Goal: Task Accomplishment & Management: Manage account settings

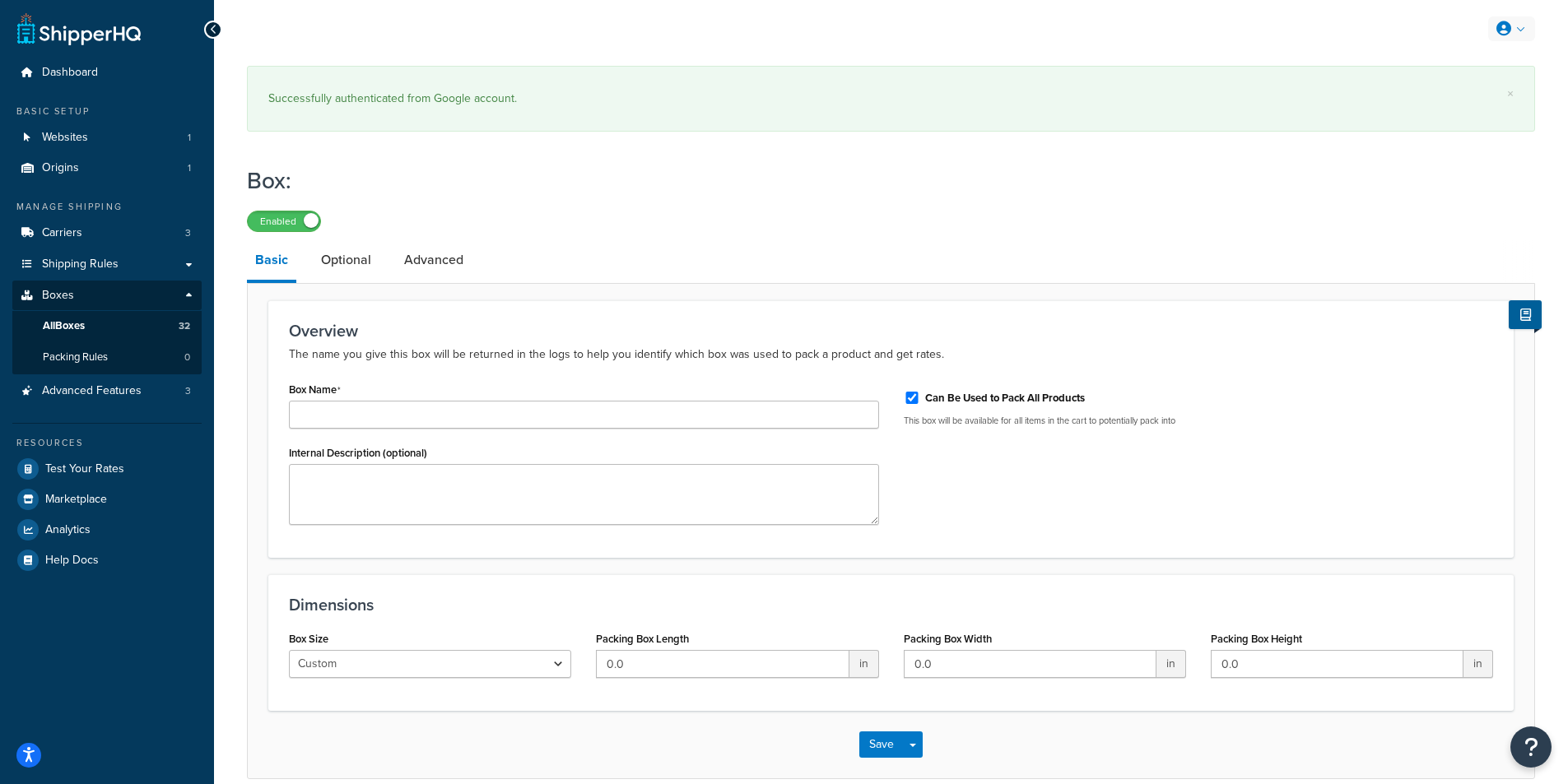
click at [1525, 34] on link at bounding box center [1511, 28] width 47 height 25
click at [126, 124] on link "Websites 1" at bounding box center [106, 137] width 189 height 30
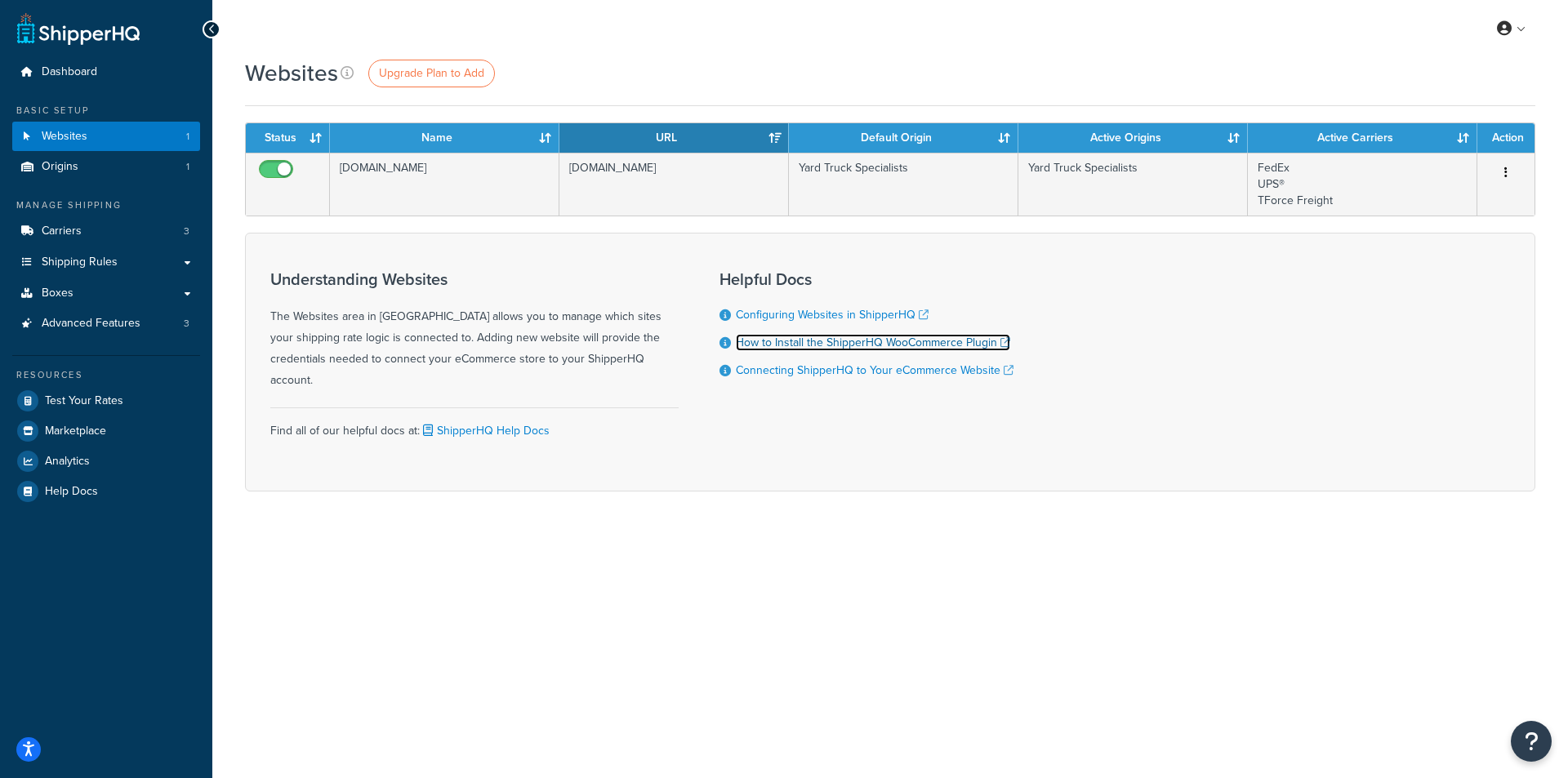
click at [779, 342] on link "How to Install the ShipperHQ WooCommerce Plugin" at bounding box center [873, 343] width 274 height 17
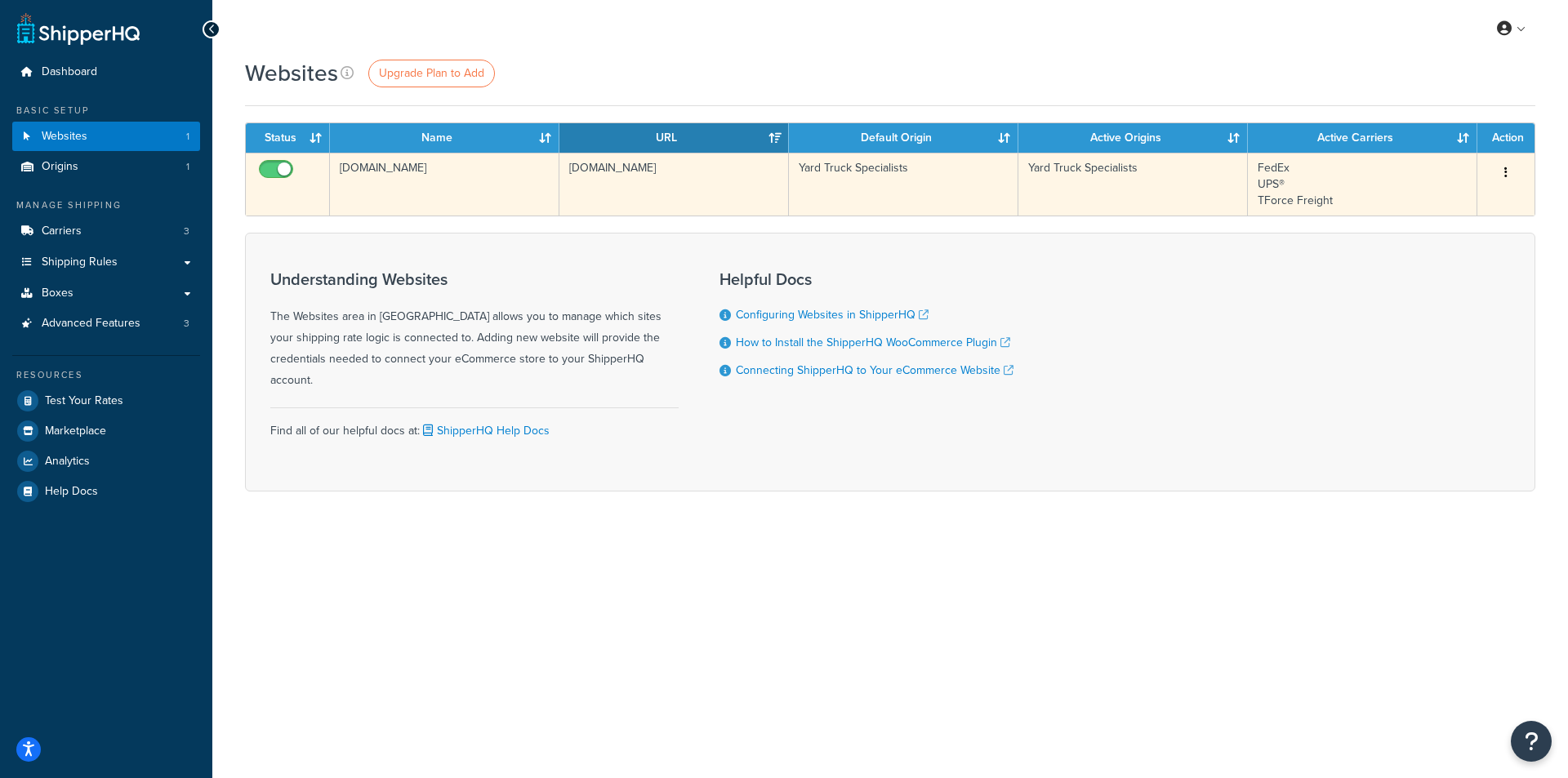
click at [401, 164] on td "yardtruck.com" at bounding box center [445, 183] width 230 height 63
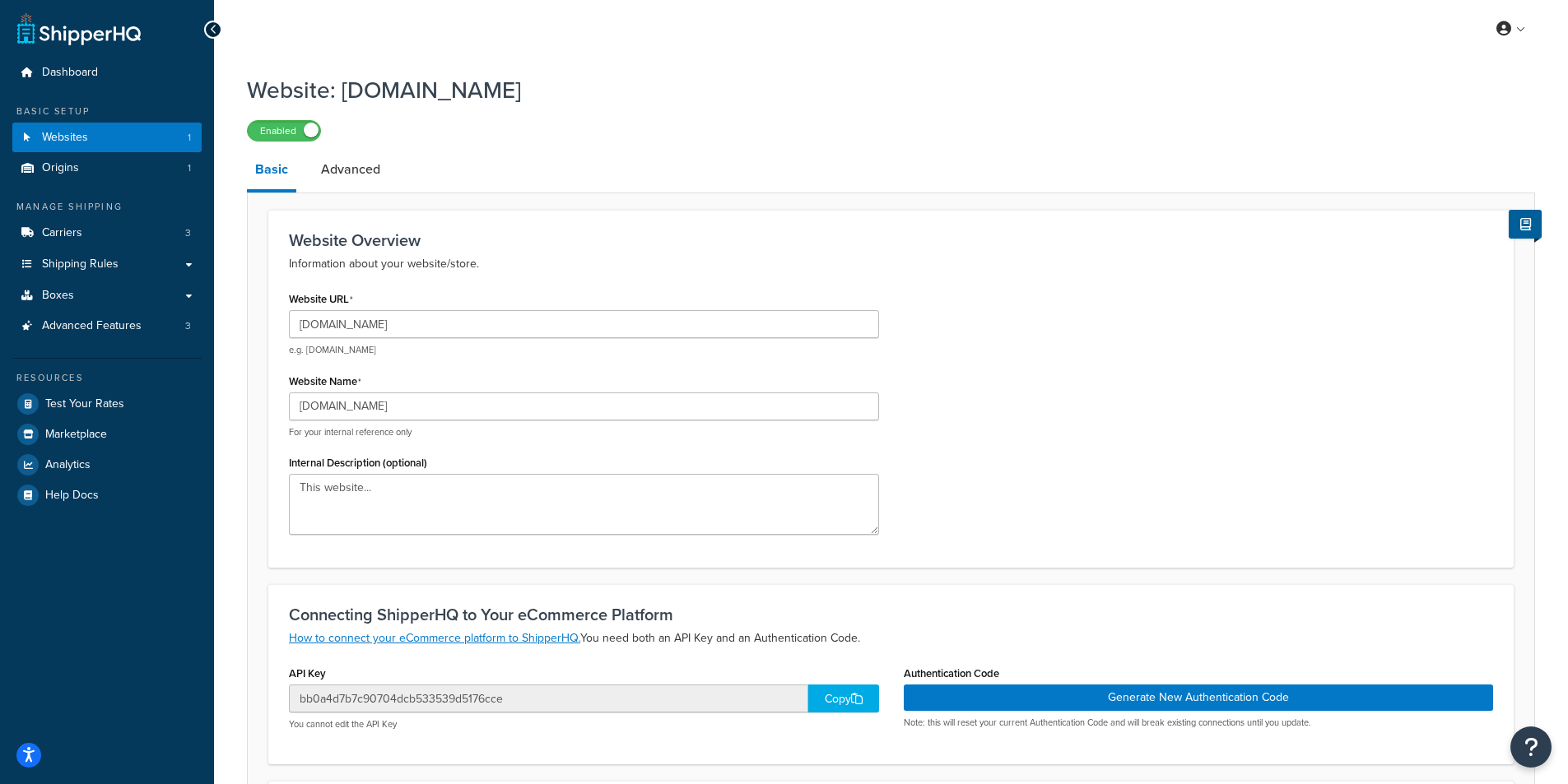
scroll to position [327, 0]
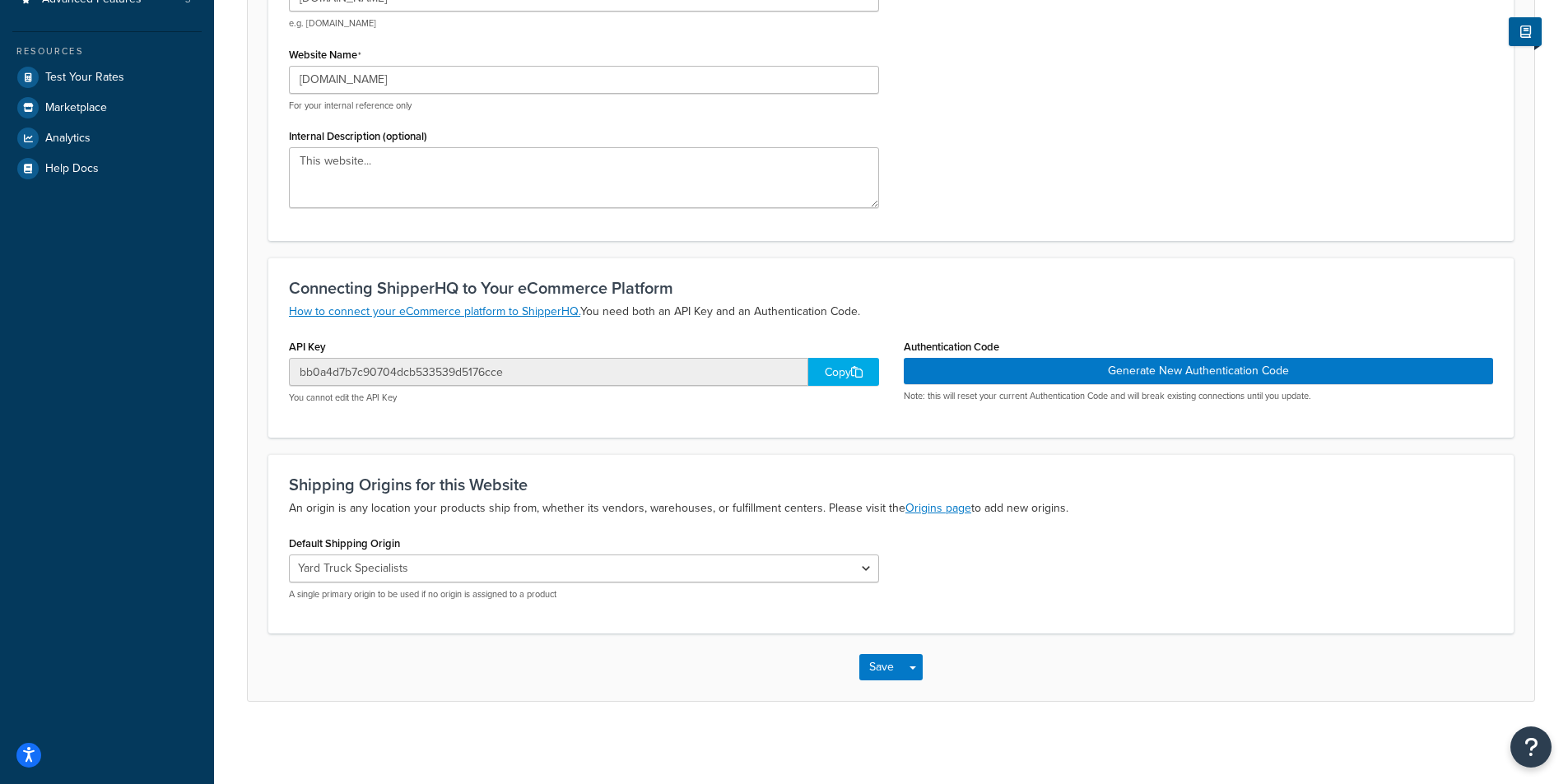
click at [835, 375] on div "Copy" at bounding box center [843, 371] width 71 height 28
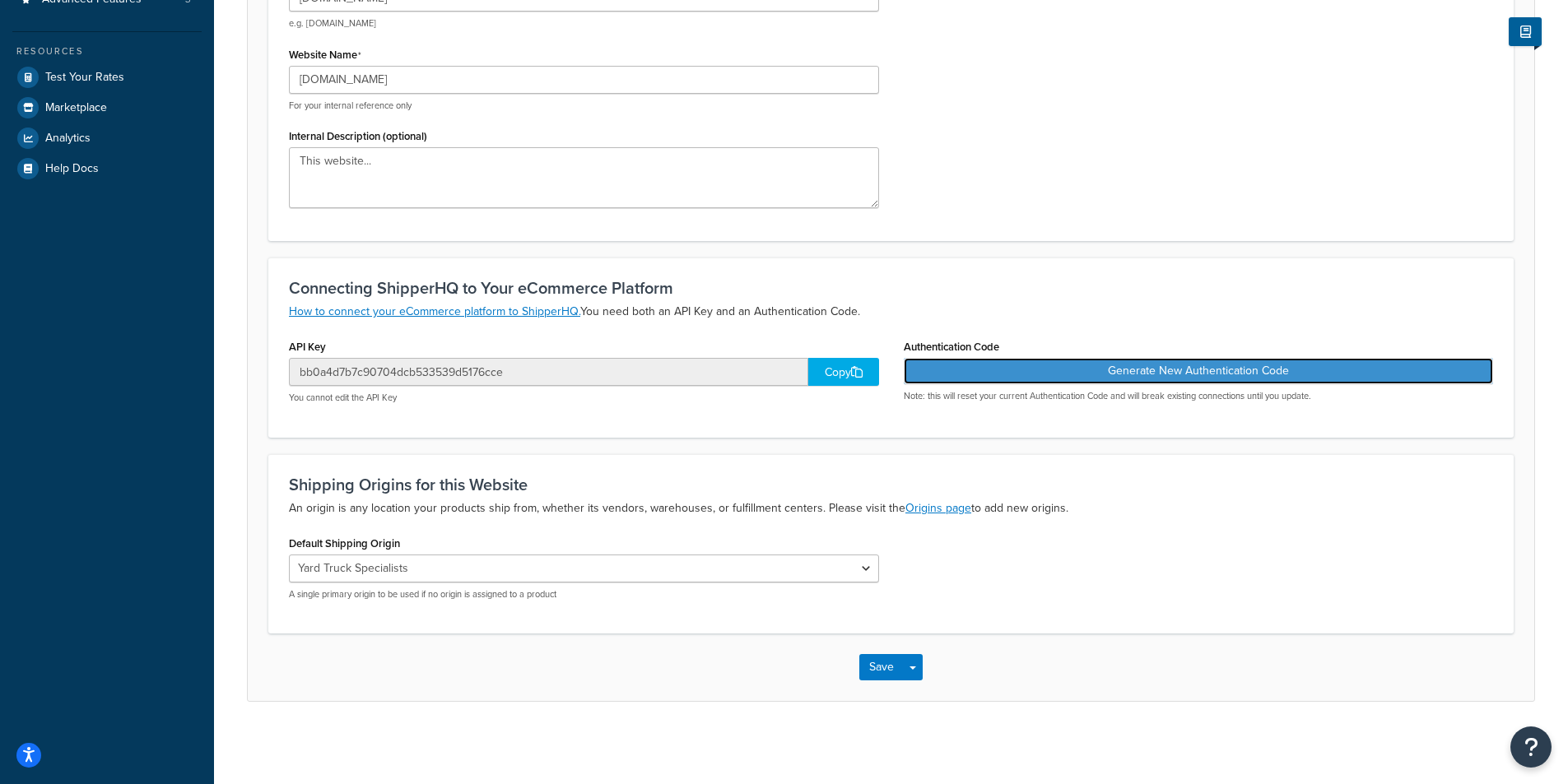
click at [1073, 374] on button "Generate New Authentication Code" at bounding box center [1198, 370] width 590 height 26
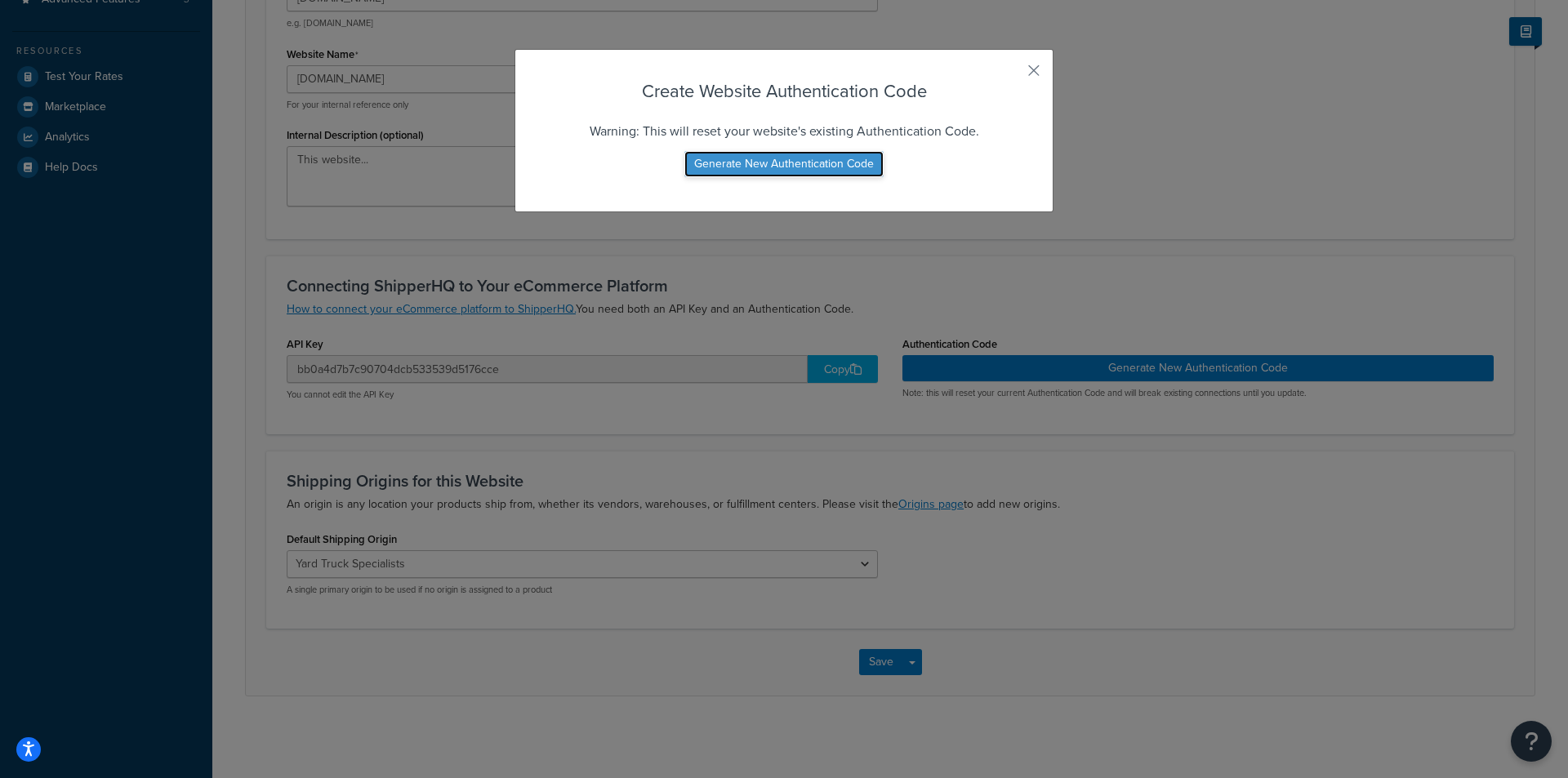
click at [786, 154] on button "Generate New Authentication Code" at bounding box center [784, 164] width 199 height 26
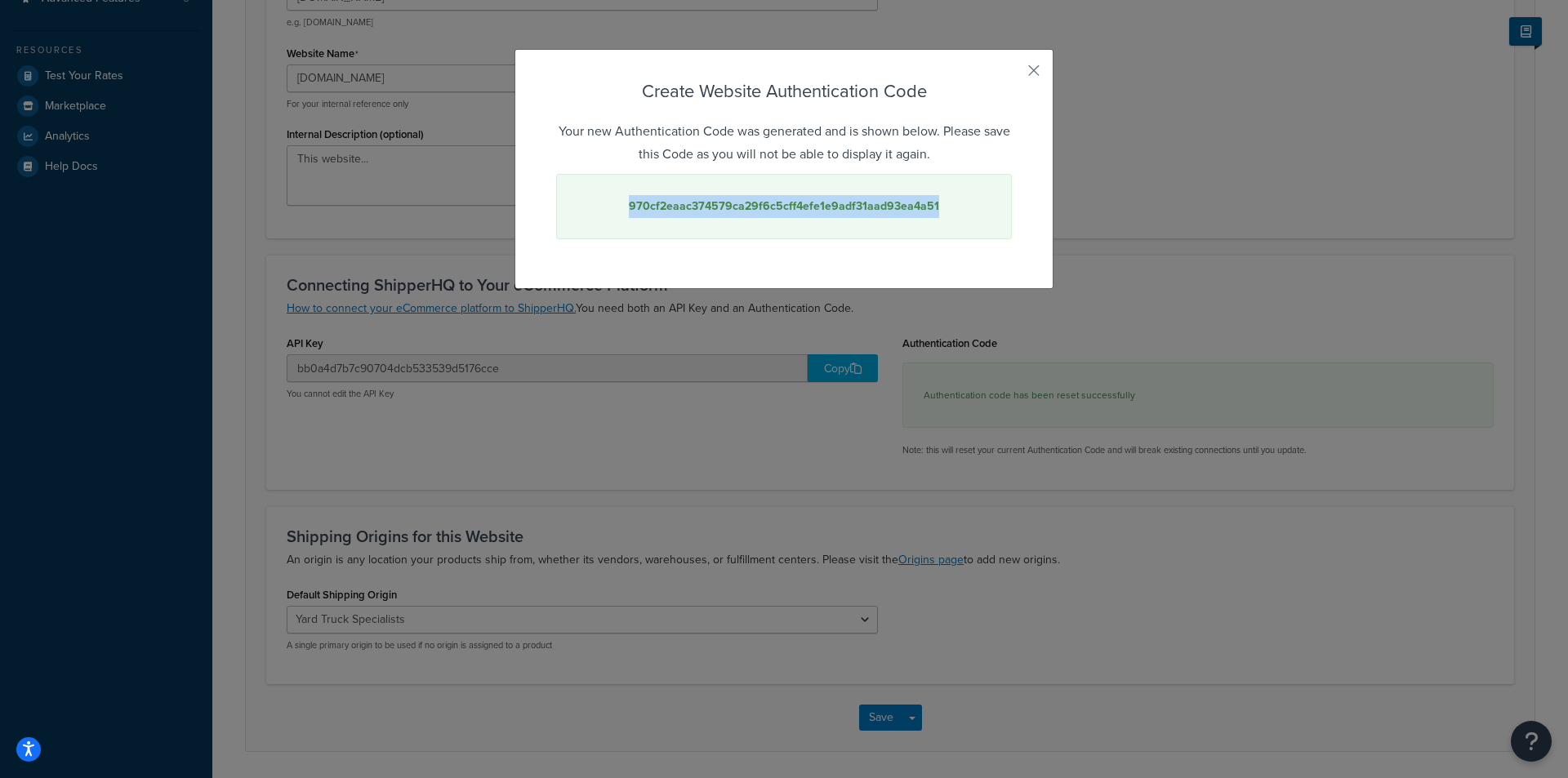
drag, startPoint x: 964, startPoint y: 204, endPoint x: 597, endPoint y: 206, distance: 367.0
click at [597, 206] on div "970cf2eaac374579ca29f6c5cff4efe1e9adf31aad93ea4a51" at bounding box center [784, 206] width 456 height 65
copy strong "970cf2eaac374579ca29f6c5cff4efe1e9adf31aad93ea4a51"
click at [1012, 75] on button "button" at bounding box center [1009, 76] width 4 height 4
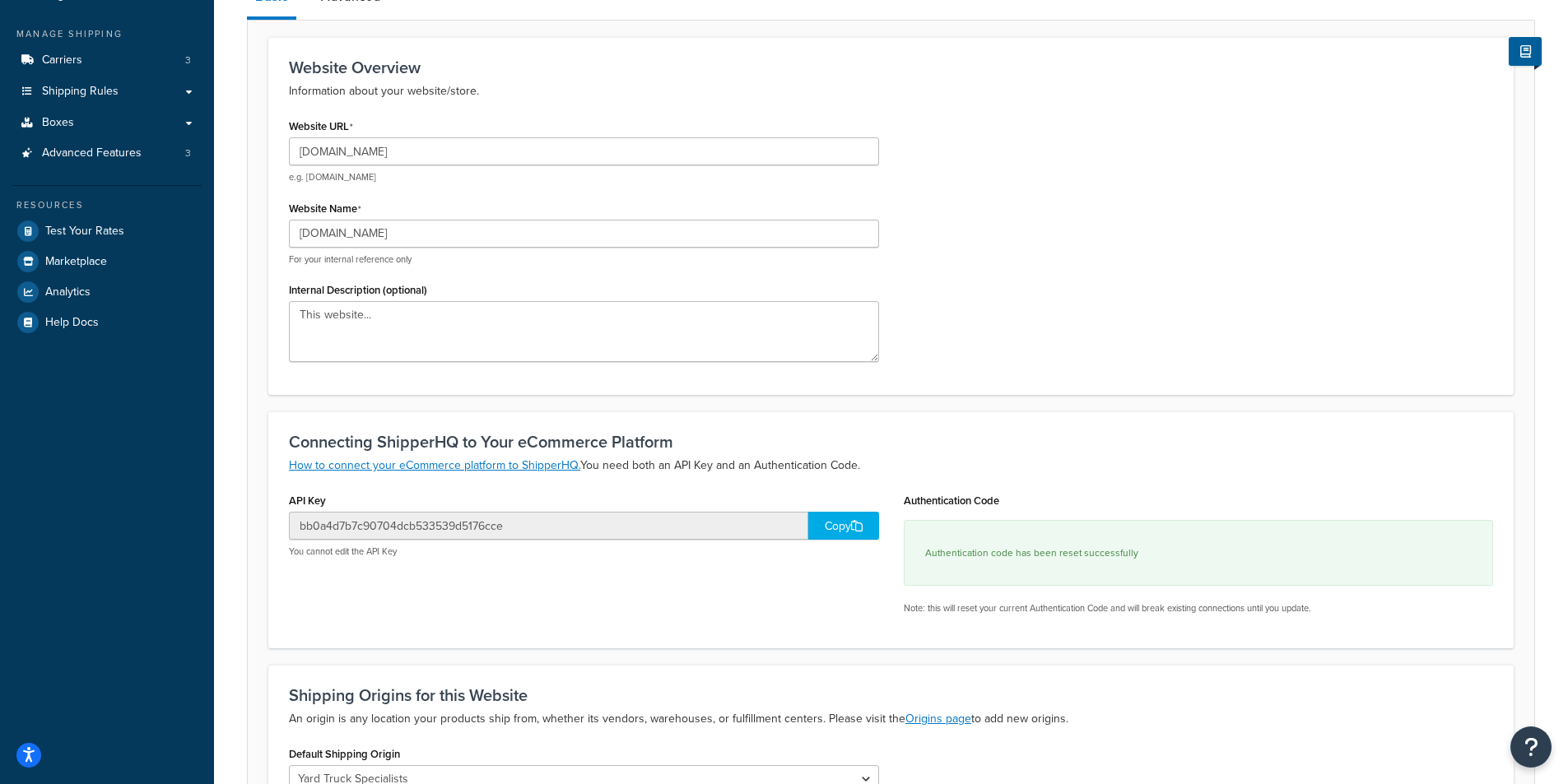
scroll to position [0, 0]
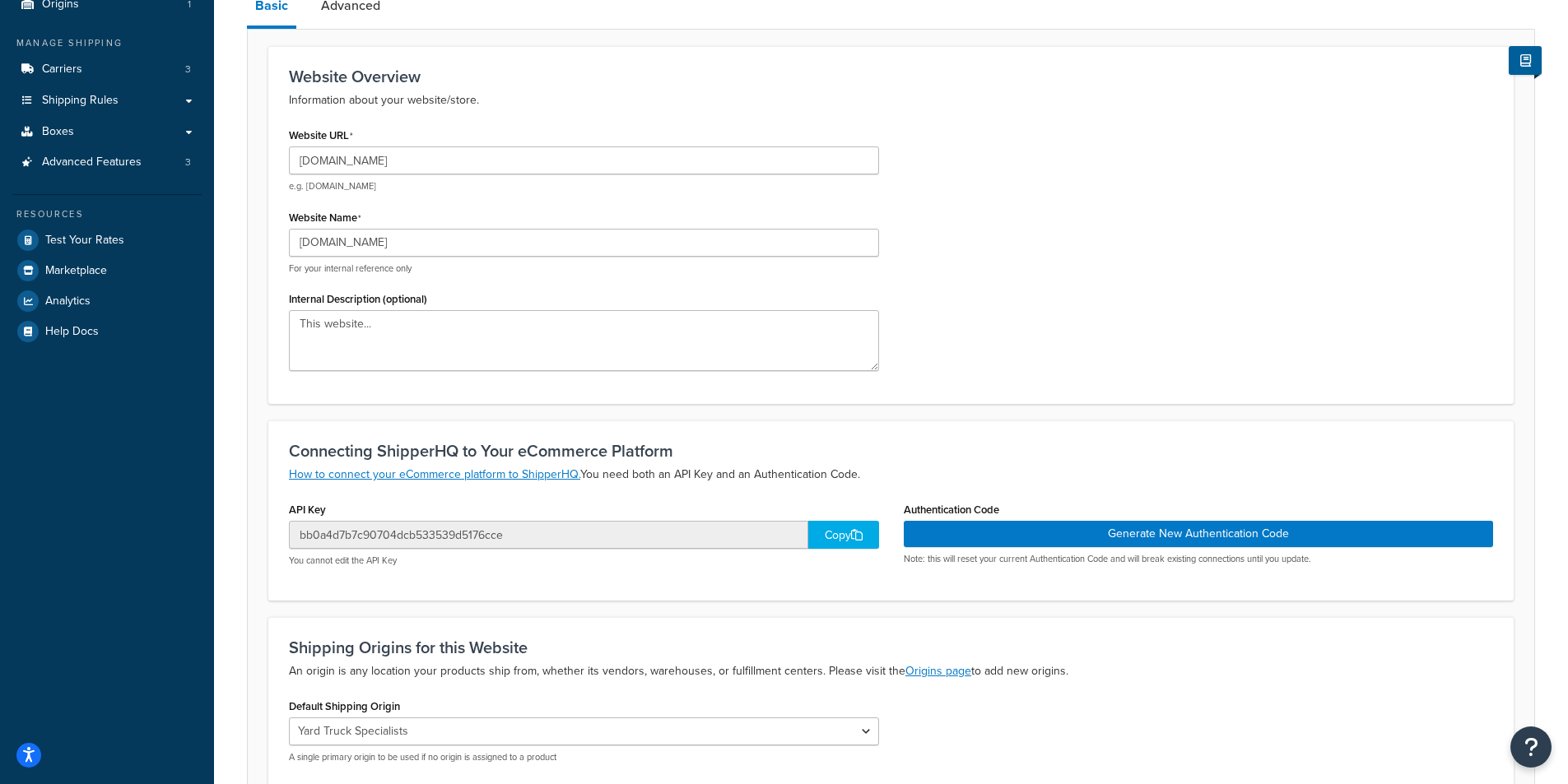
scroll to position [165, 0]
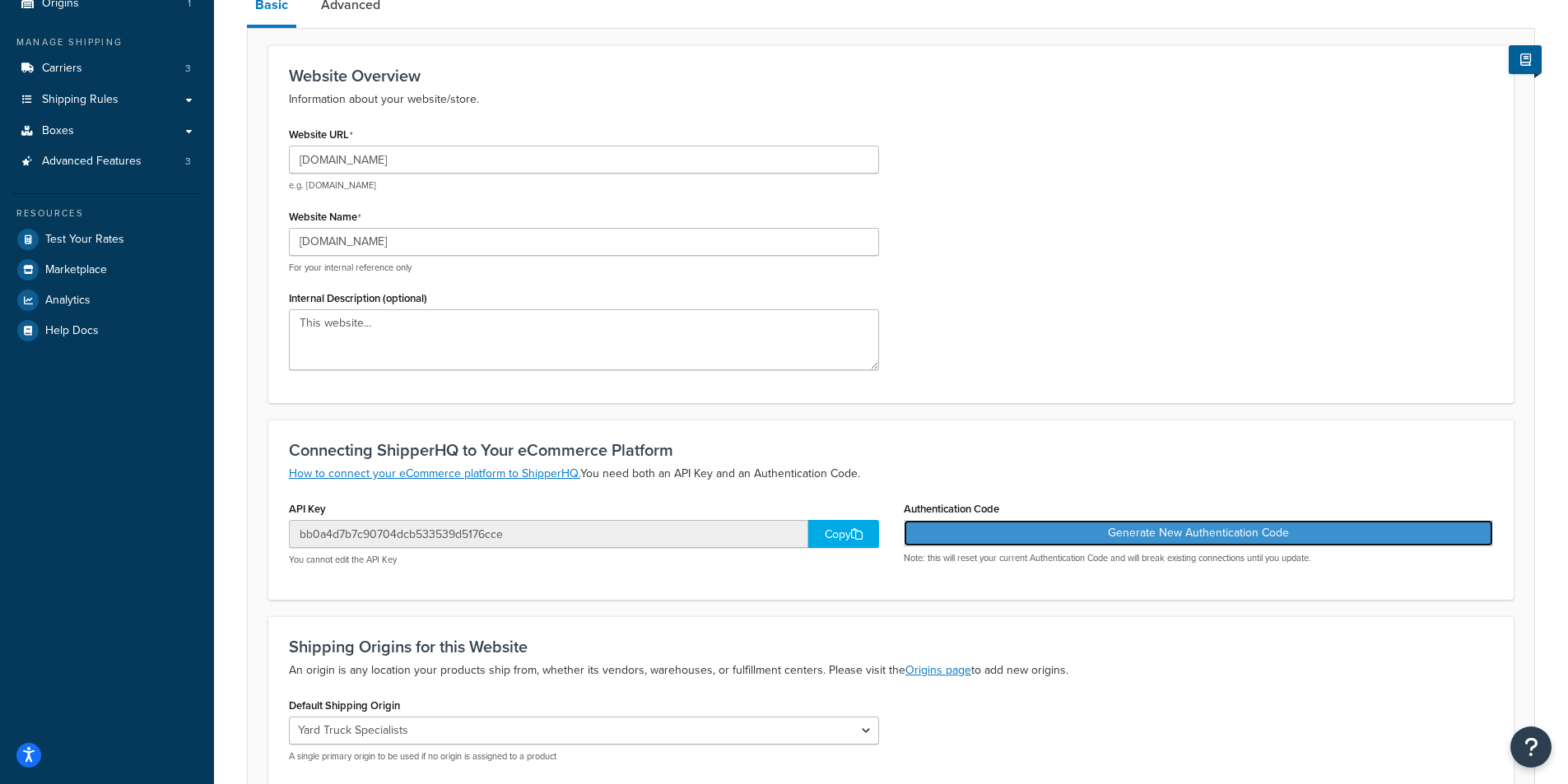
click at [1057, 531] on button "Generate New Authentication Code" at bounding box center [1198, 533] width 590 height 26
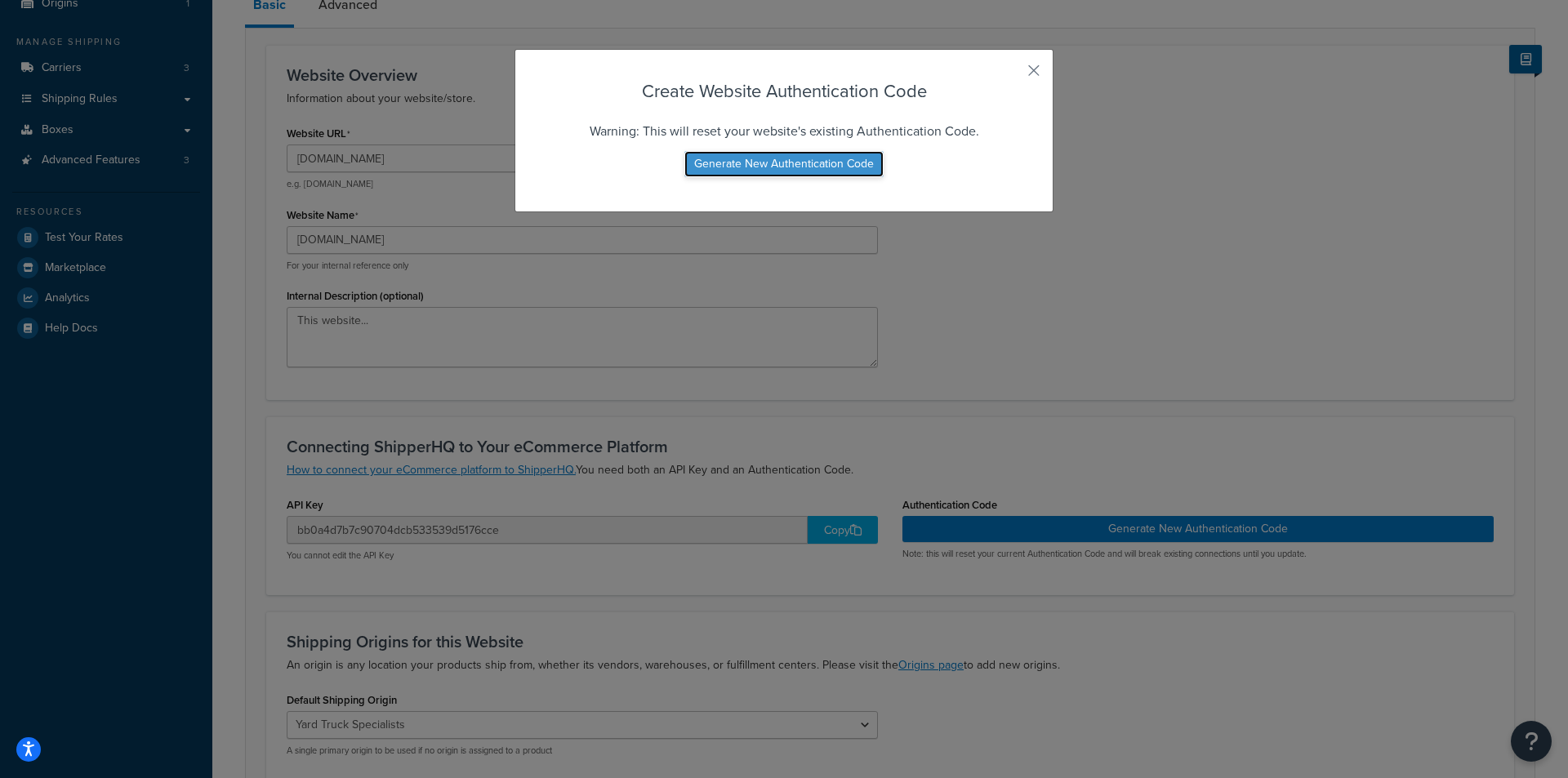
click at [722, 166] on button "Generate New Authentication Code" at bounding box center [784, 164] width 199 height 26
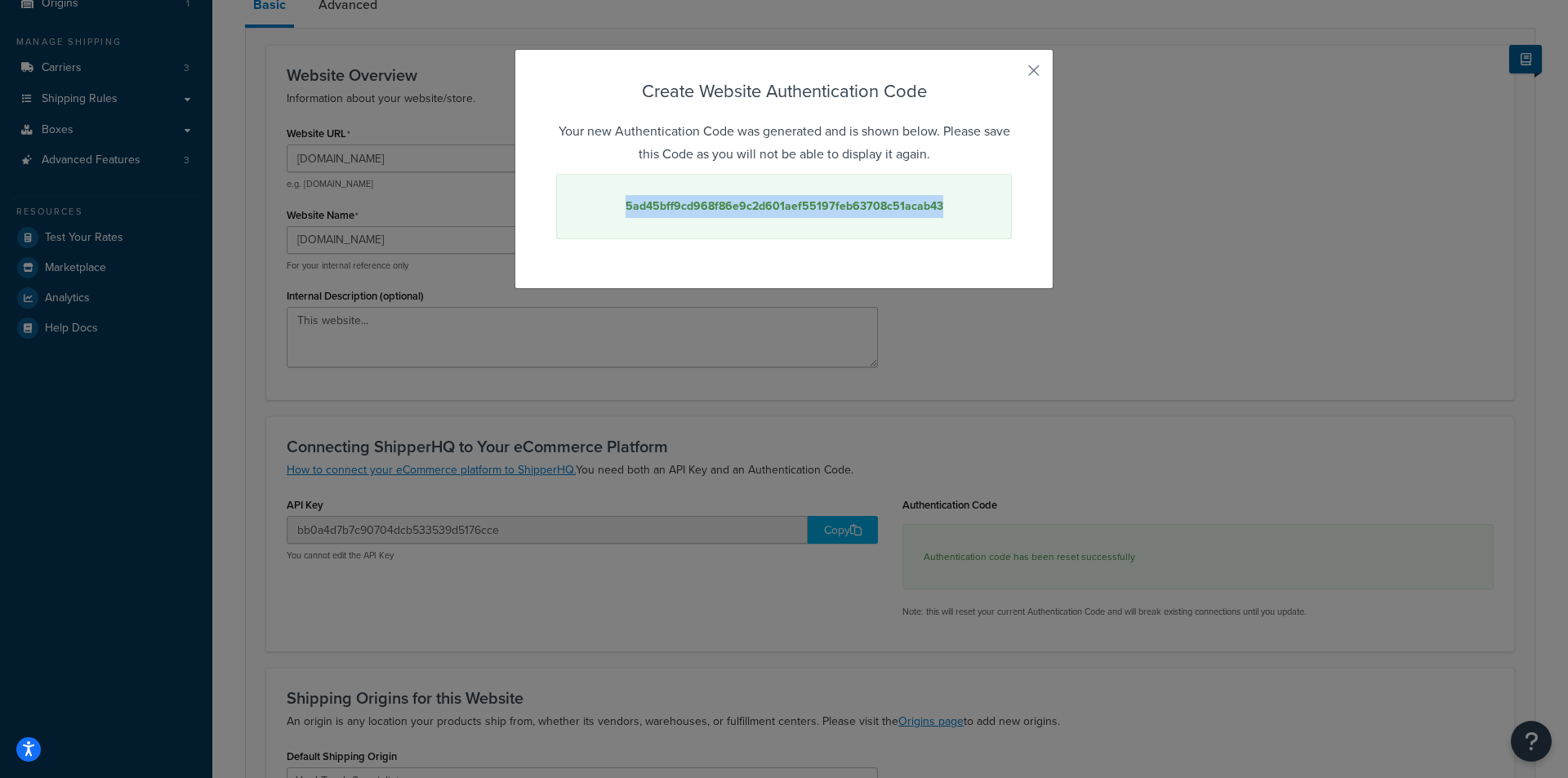
drag, startPoint x: 736, startPoint y: 212, endPoint x: 591, endPoint y: 215, distance: 145.0
click at [591, 215] on div "5ad45bff9cd968f86e9c2d601aef55197feb63708c51acab43" at bounding box center [784, 206] width 456 height 65
copy strong "5ad45bff9cd968f86e9c2d601aef55197feb63708c51acab43"
drag, startPoint x: 355, startPoint y: 444, endPoint x: 360, endPoint y: 454, distance: 11.2
click at [357, 444] on div "Create Website Authentication Code Your new Authentication Code was generated a…" at bounding box center [784, 389] width 1568 height 778
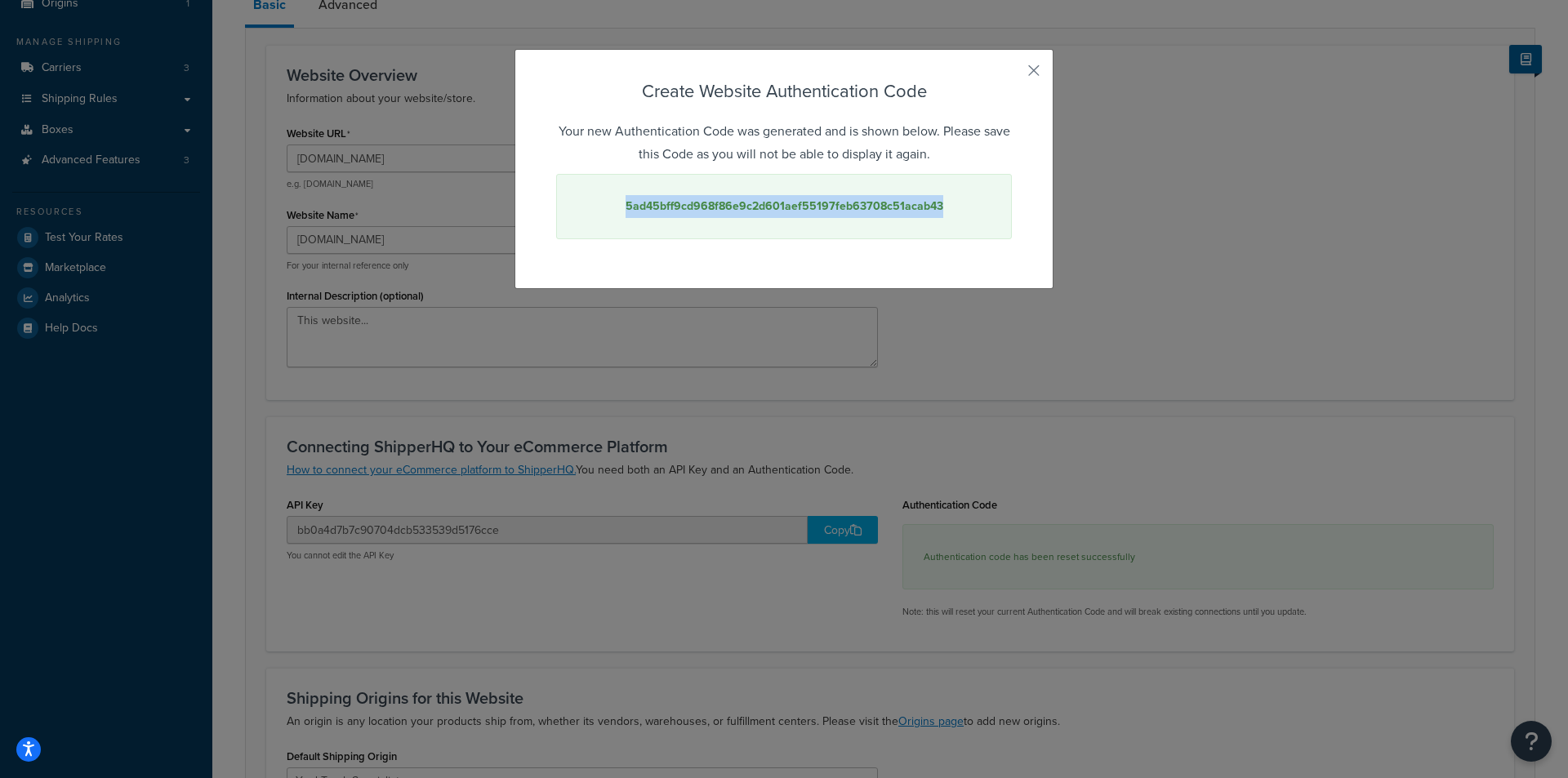
click at [422, 437] on div "Create Website Authentication Code Your new Authentication Code was generated a…" at bounding box center [784, 389] width 1568 height 778
drag, startPoint x: 881, startPoint y: 194, endPoint x: 611, endPoint y: 192, distance: 270.0
click at [611, 192] on div "5ad45bff9cd968f86e9c2d601aef55197feb63708c51acab43" at bounding box center [784, 206] width 456 height 65
copy strong "5ad45bff9cd968f86e9c2d601aef55197feb63708c51acab43"
click at [303, 367] on div "Create Website Authentication Code Your new Authentication Code was generated a…" at bounding box center [784, 389] width 1568 height 778
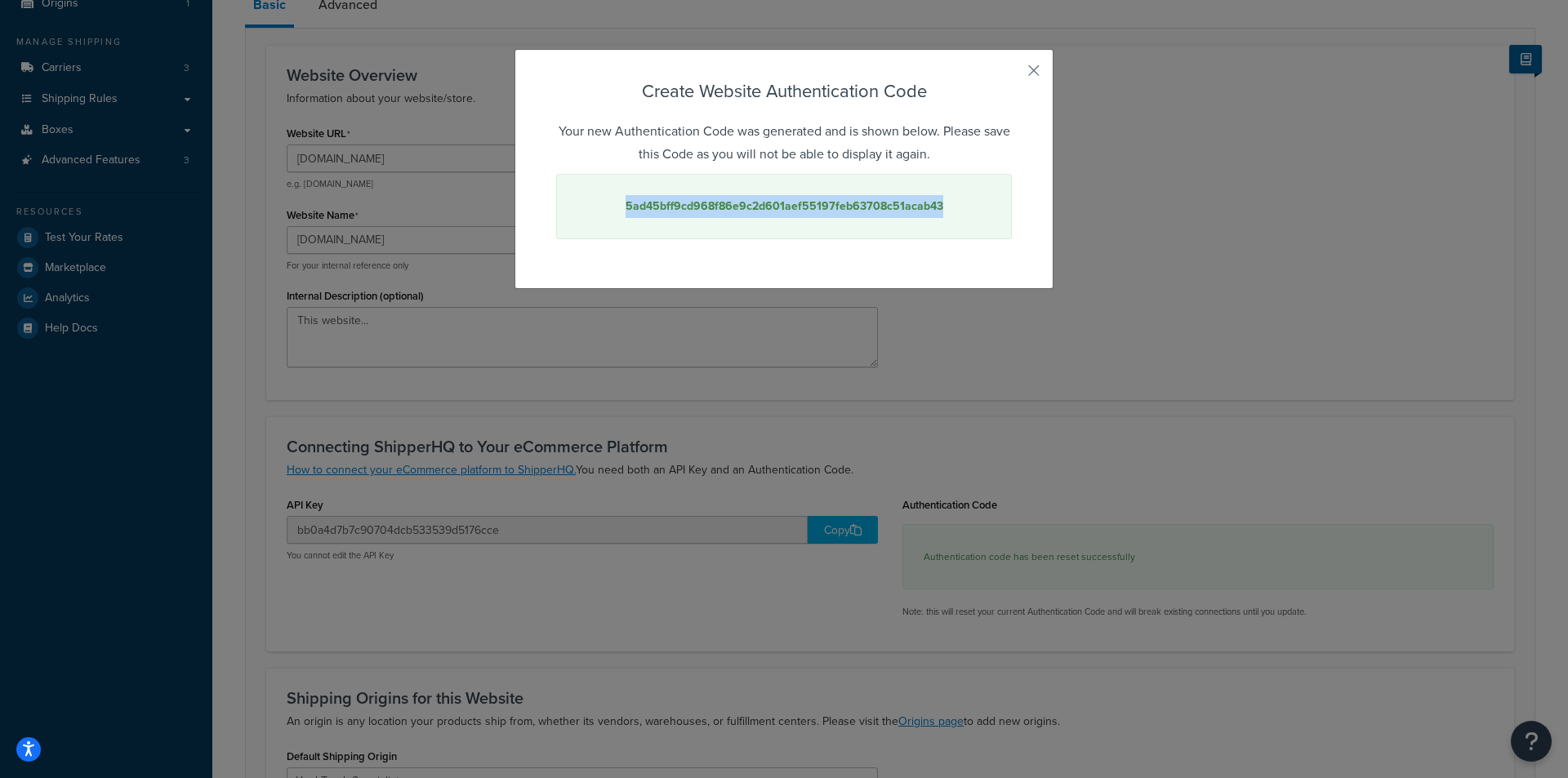
copy strong "5ad45bff9cd968f86e9c2d601aef55197feb63708c51acab43"
click at [536, 292] on div "Create Website Authentication Code Your new Authentication Code was generated a…" at bounding box center [784, 389] width 1568 height 778
click at [1012, 75] on button "button" at bounding box center [1009, 76] width 4 height 4
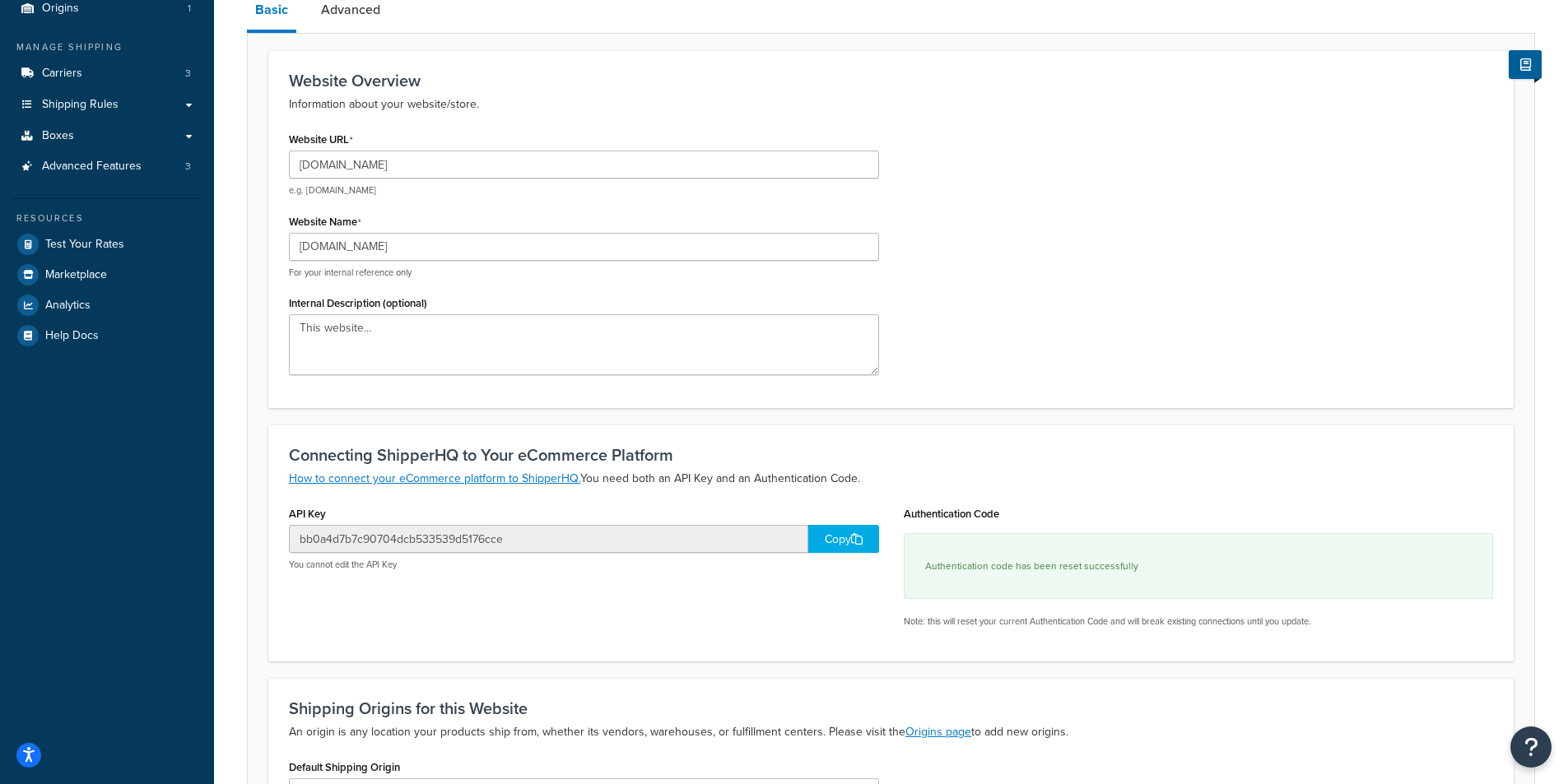
scroll to position [0, 0]
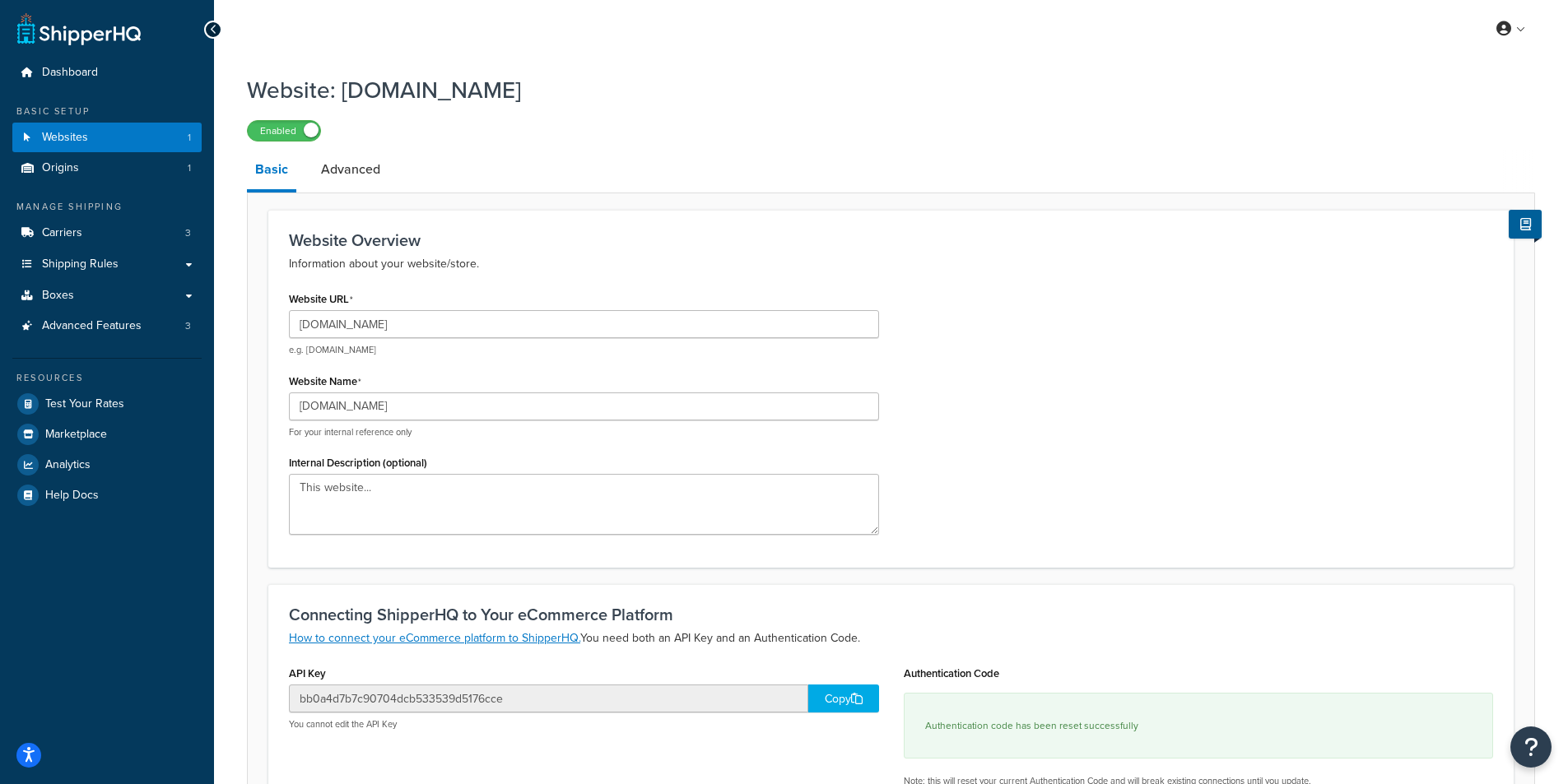
click at [289, 494] on div "Website URL yardtruck.com e.g. mywebsite.com Website Name yardtruck.com For you…" at bounding box center [584, 416] width 615 height 260
click at [314, 484] on textarea "This website..." at bounding box center [583, 504] width 590 height 60
click at [374, 501] on textarea "This website..." at bounding box center [583, 504] width 590 height 60
click at [346, 164] on link "Advanced" at bounding box center [351, 169] width 76 height 40
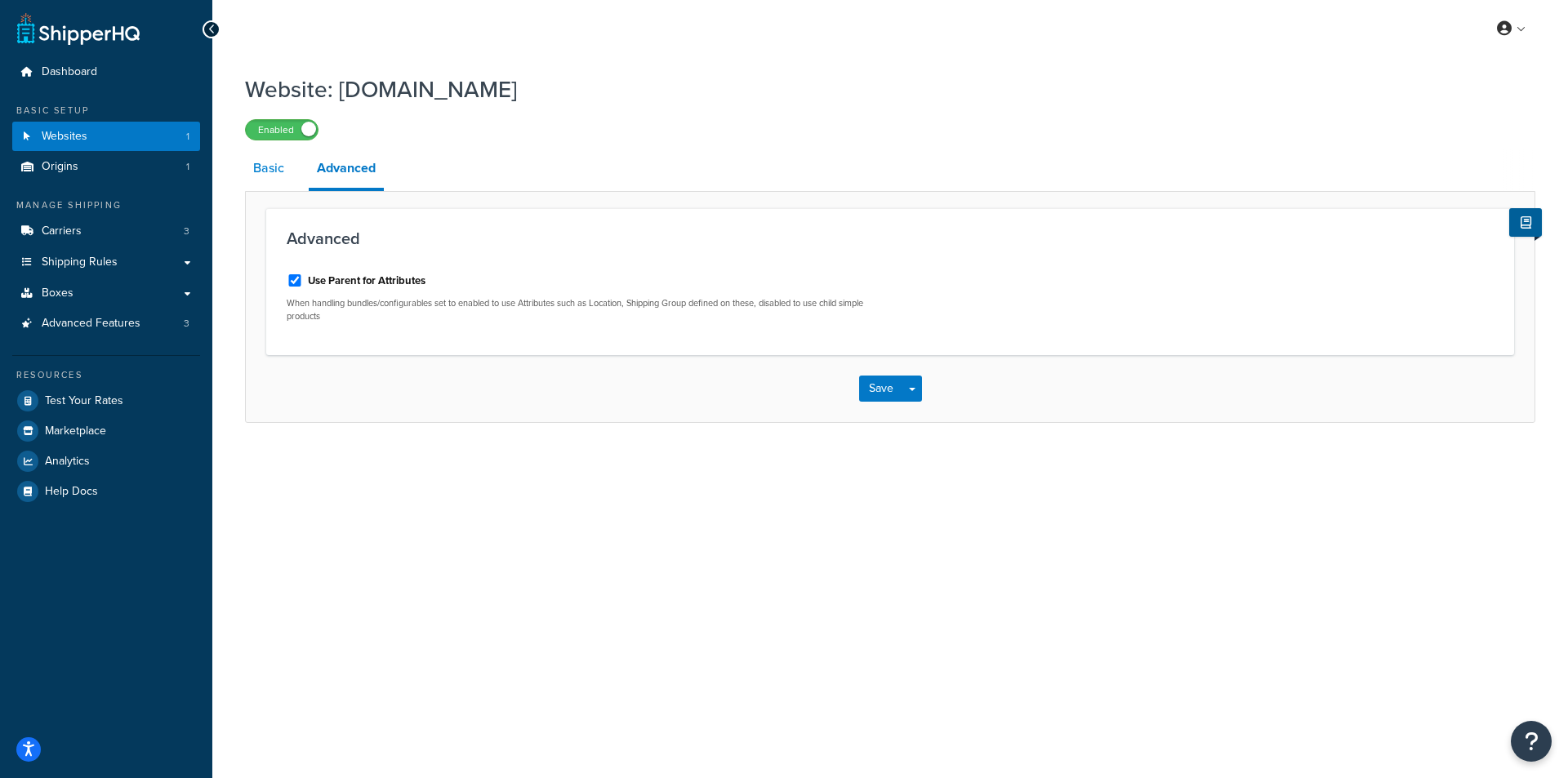
click at [268, 176] on link "Basic" at bounding box center [268, 168] width 47 height 39
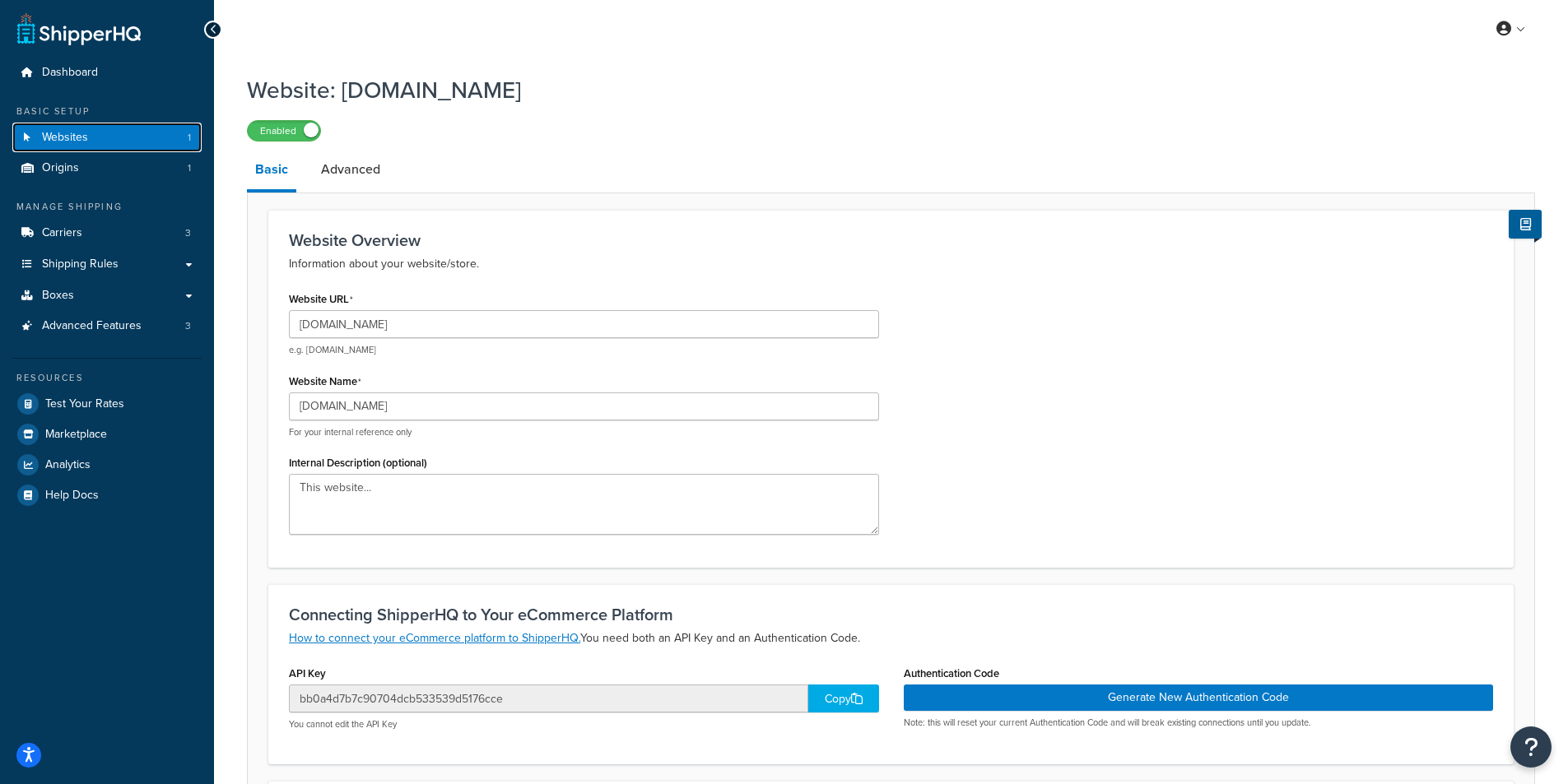
click at [137, 146] on link "Websites 1" at bounding box center [106, 137] width 189 height 30
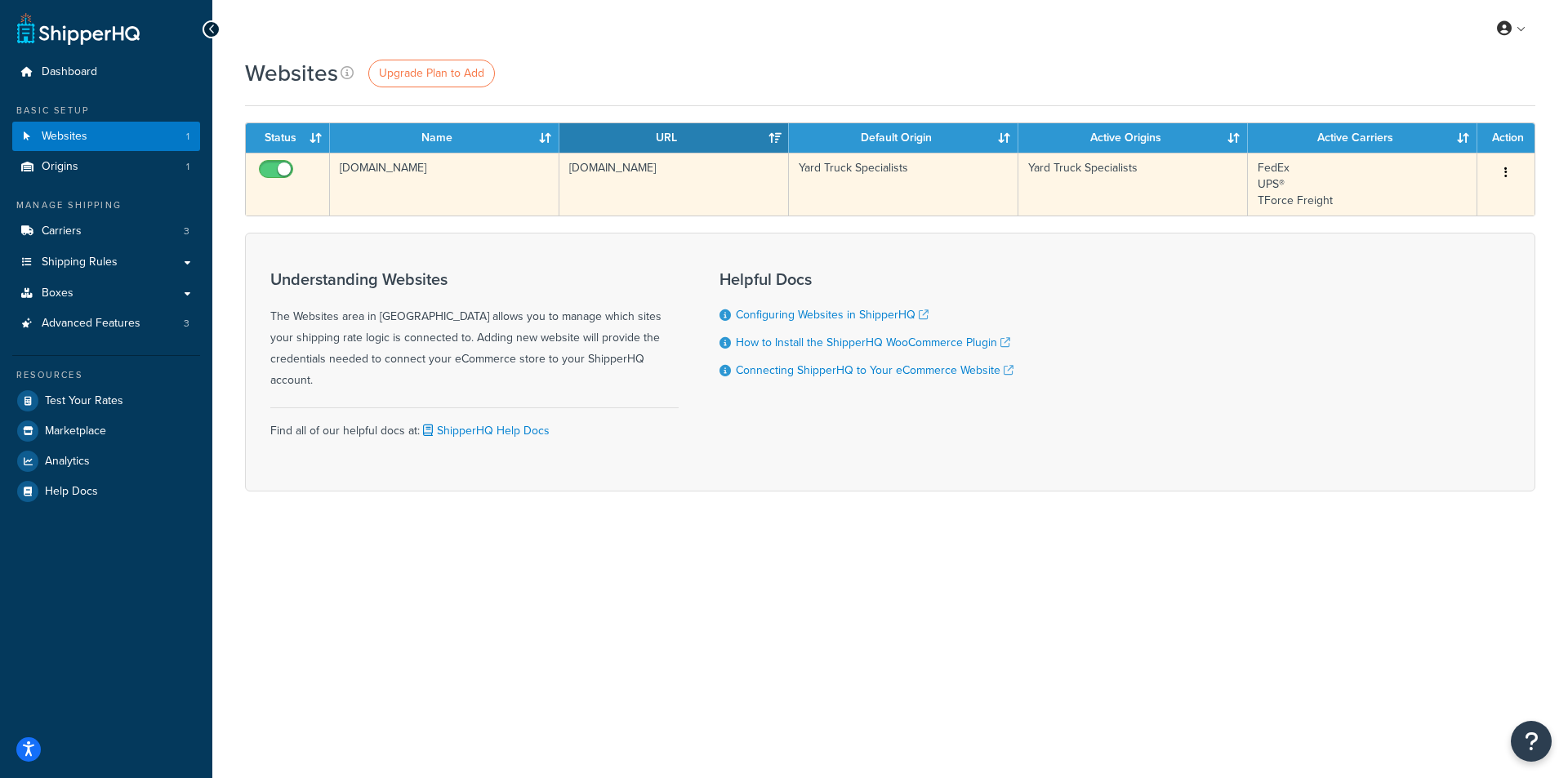
click at [400, 161] on td "[DOMAIN_NAME]" at bounding box center [445, 183] width 230 height 63
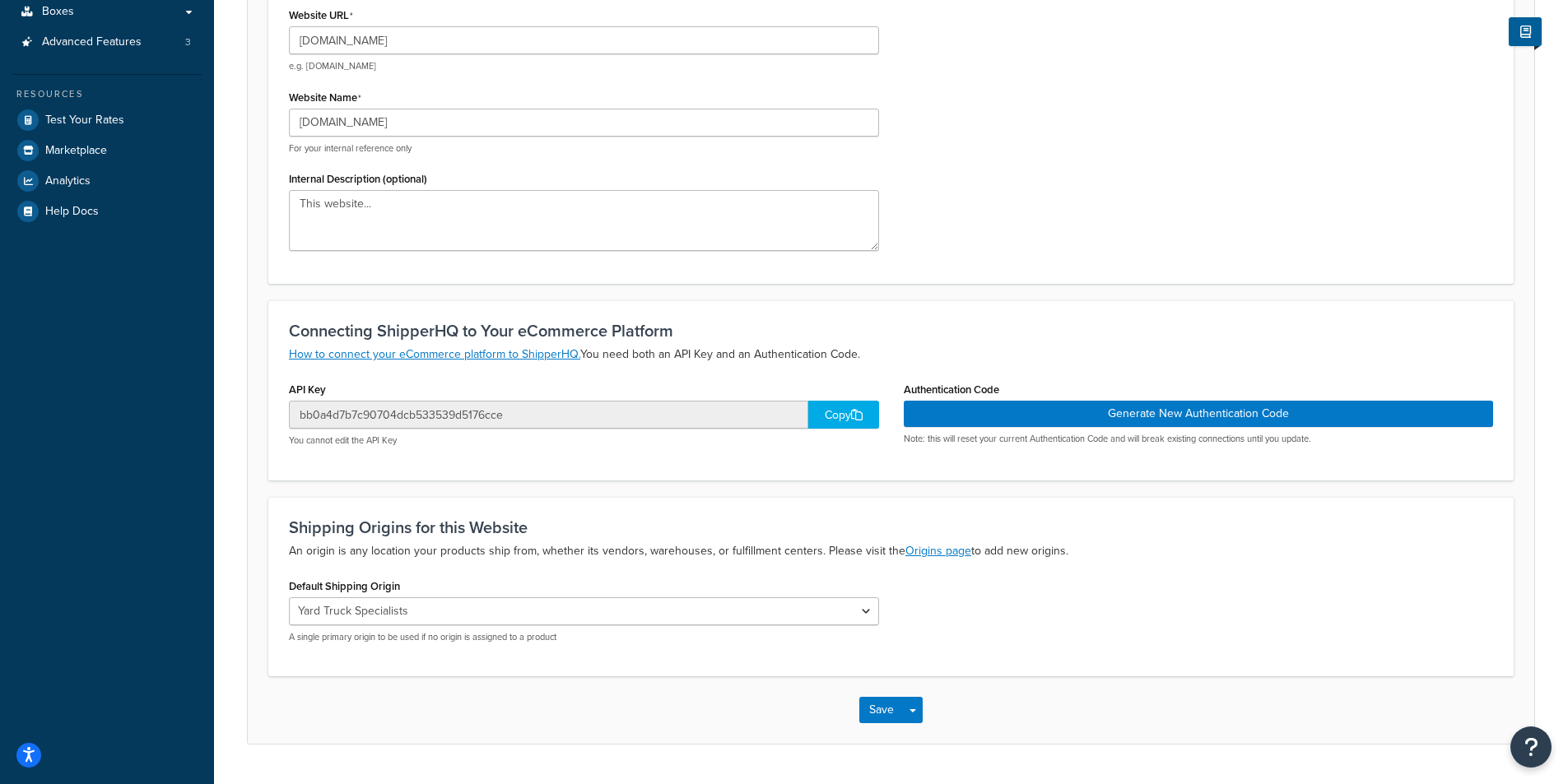
scroll to position [327, 0]
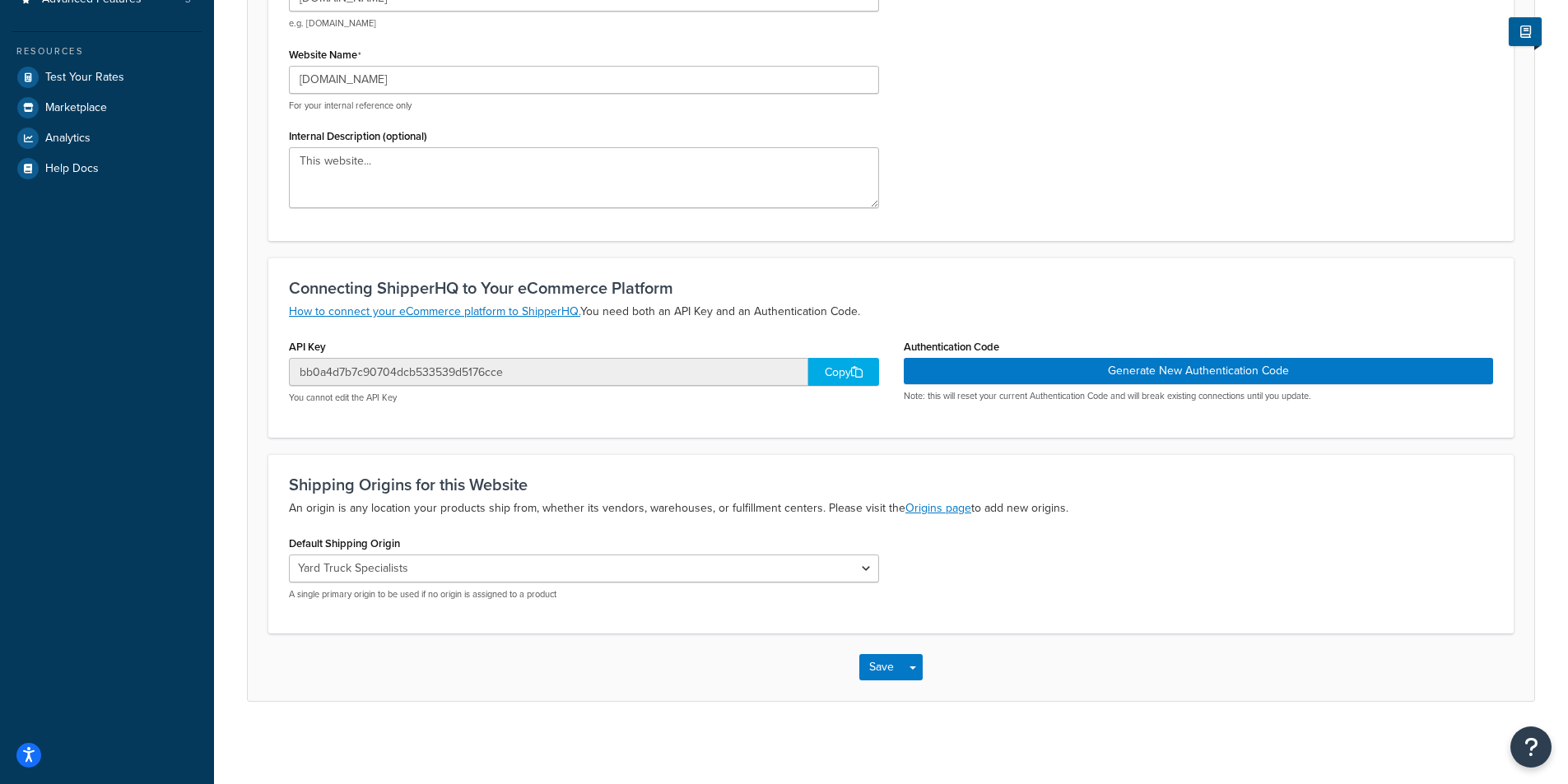
click at [833, 386] on div "Copy" at bounding box center [843, 371] width 71 height 28
